Goal: Check status: Check status

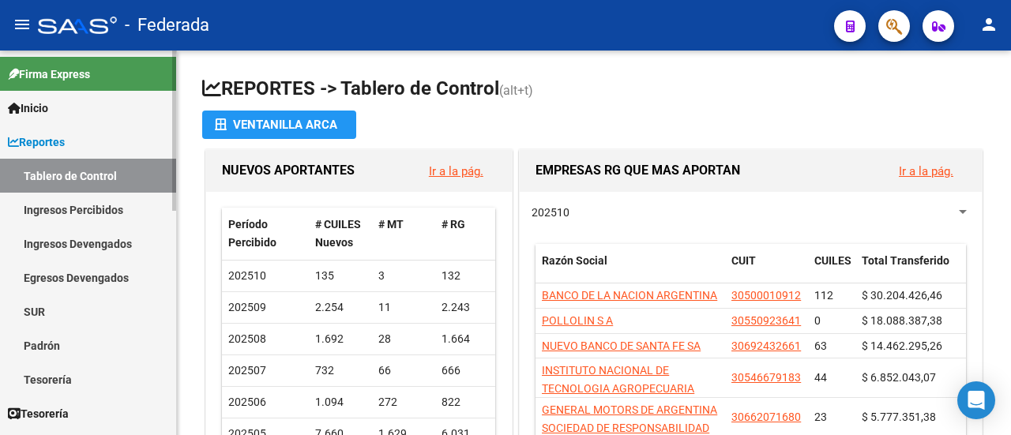
click at [65, 348] on link "Padrón" at bounding box center [88, 346] width 176 height 34
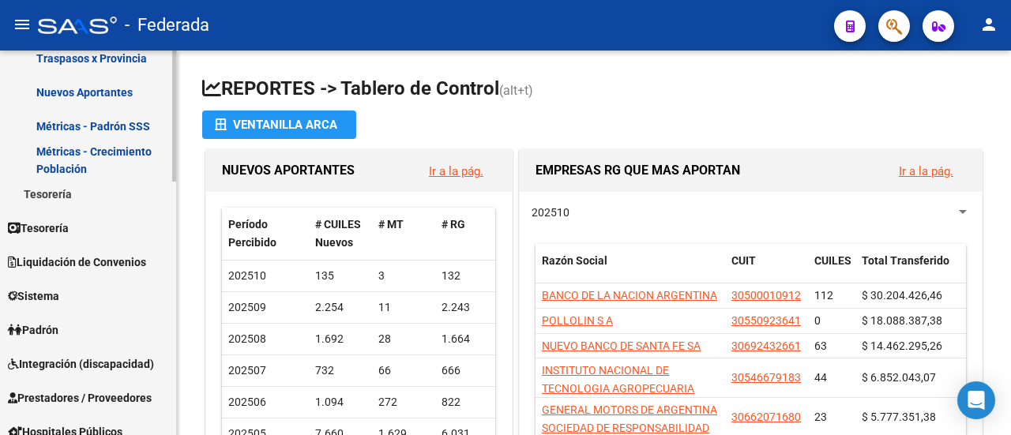
scroll to position [395, 0]
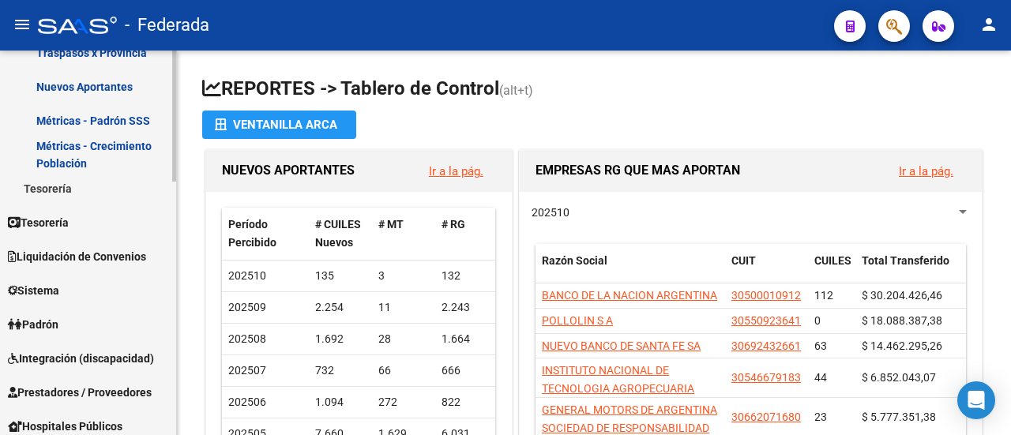
click at [71, 331] on link "Padrón" at bounding box center [88, 324] width 176 height 34
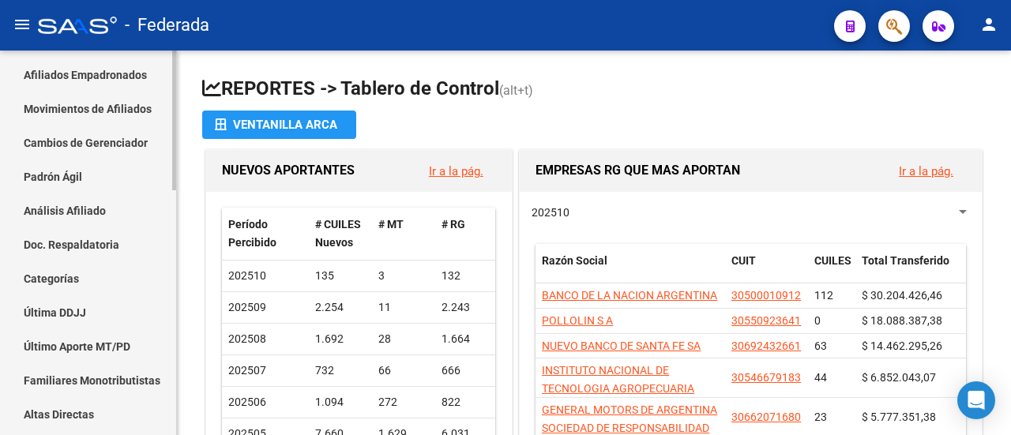
scroll to position [158, 0]
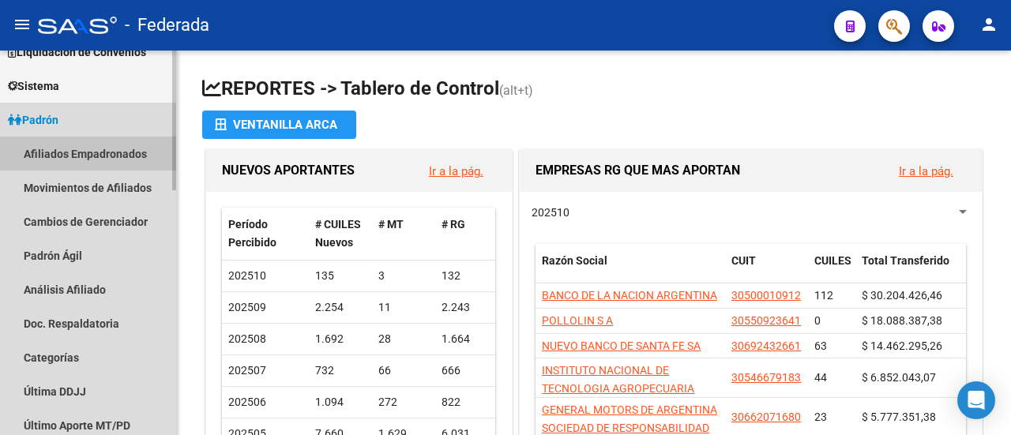
click at [111, 155] on link "Afiliados Empadronados" at bounding box center [88, 154] width 176 height 34
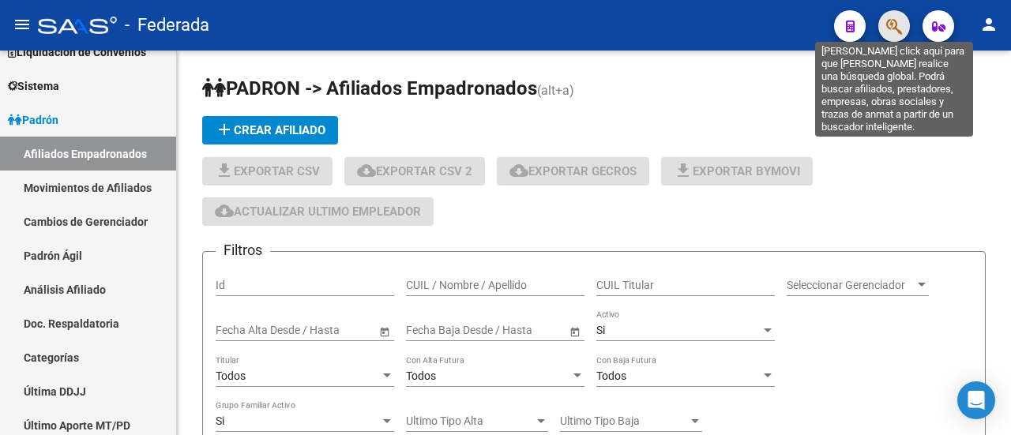
click at [894, 26] on icon "button" at bounding box center [894, 26] width 16 height 18
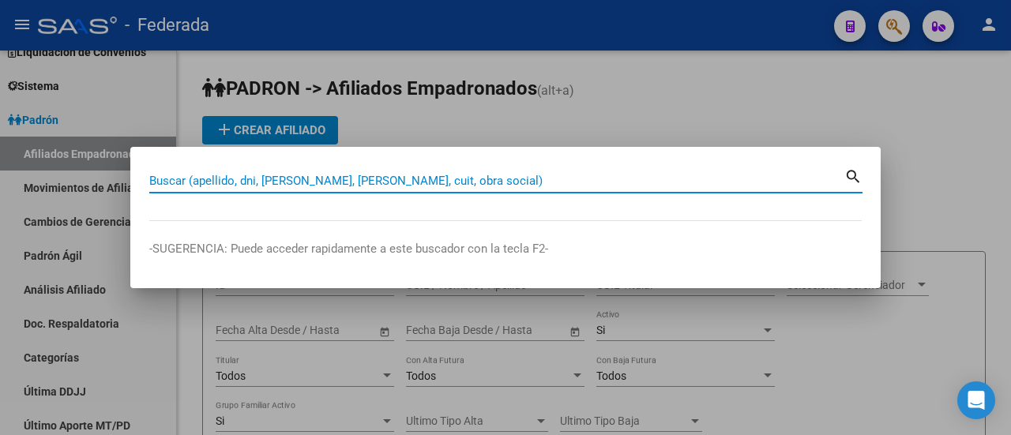
paste input "27-27185300-4"
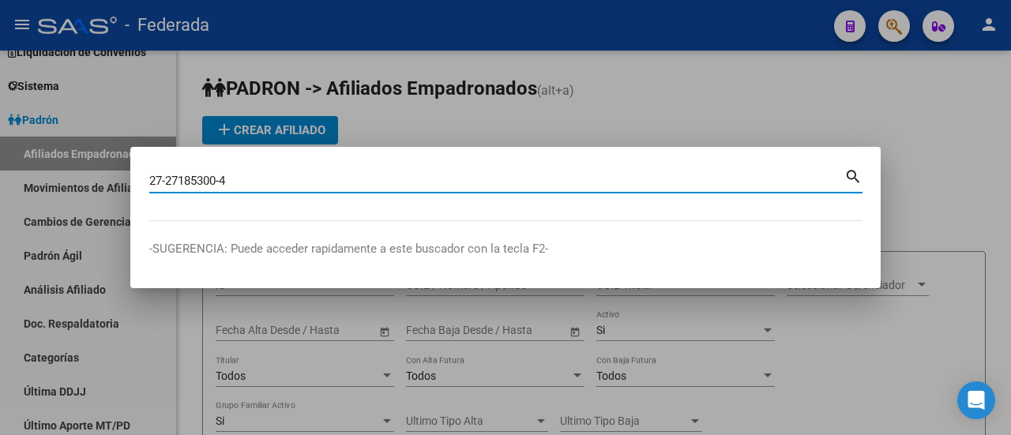
type input "27271853004"
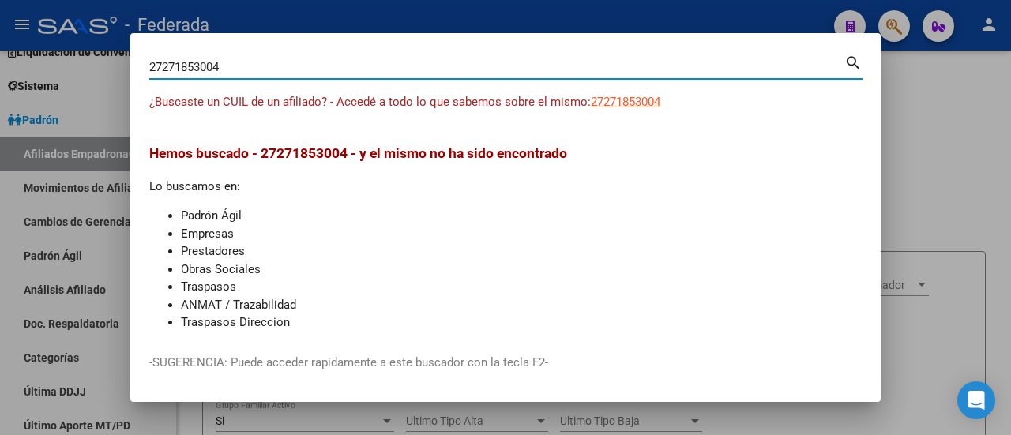
click at [937, 192] on div at bounding box center [505, 217] width 1011 height 435
